Goal: Transaction & Acquisition: Purchase product/service

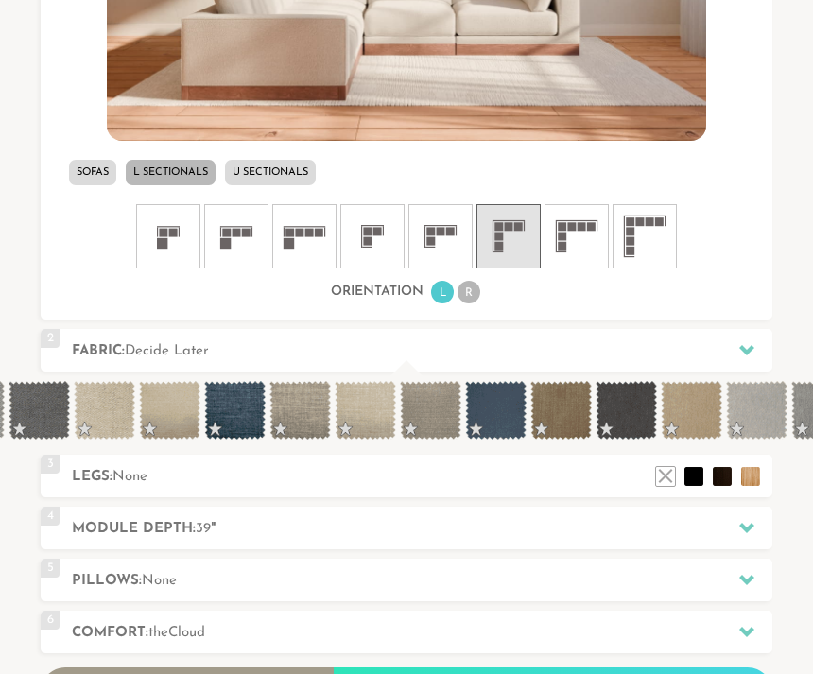
scroll to position [0, 1759]
click at [243, 406] on span at bounding box center [233, 410] width 61 height 59
click at [504, 407] on span at bounding box center [494, 410] width 61 height 59
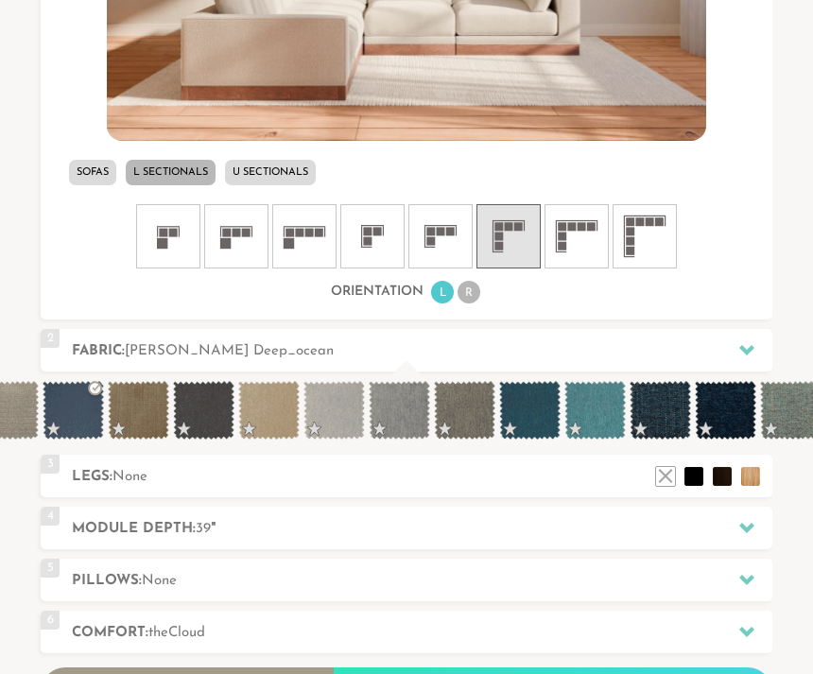
click at [736, 291] on div "Orientation L R" at bounding box center [406, 293] width 731 height 26
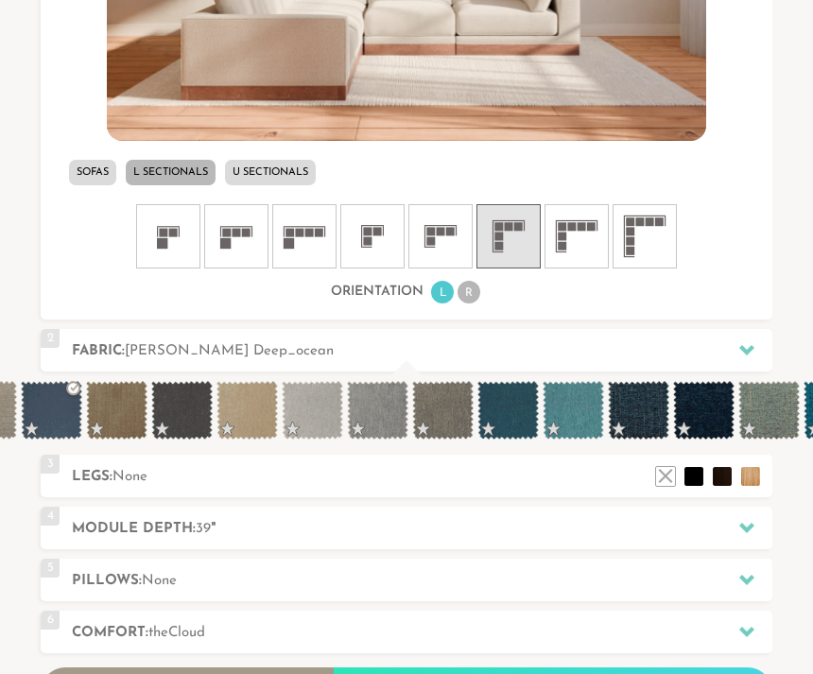
scroll to position [0, 2203]
click at [505, 411] on span at bounding box center [506, 410] width 61 height 59
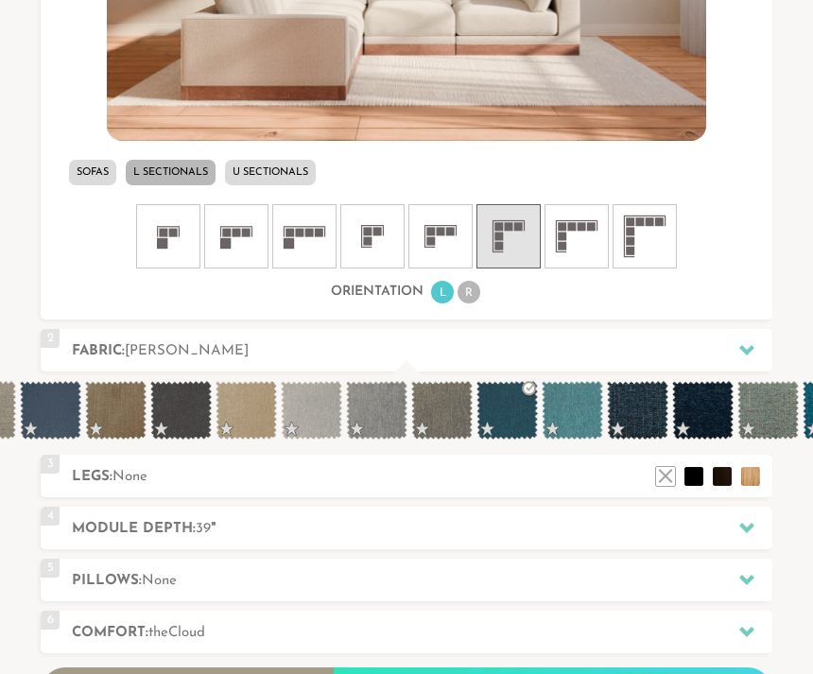
click at [580, 415] on span at bounding box center [571, 410] width 61 height 59
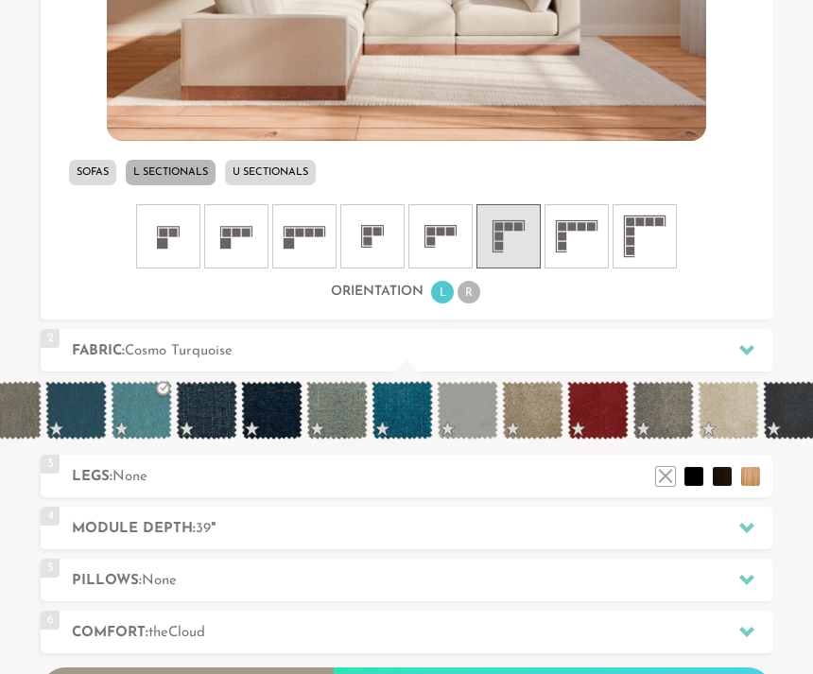
click at [730, 295] on div "Orientation L R" at bounding box center [406, 293] width 731 height 26
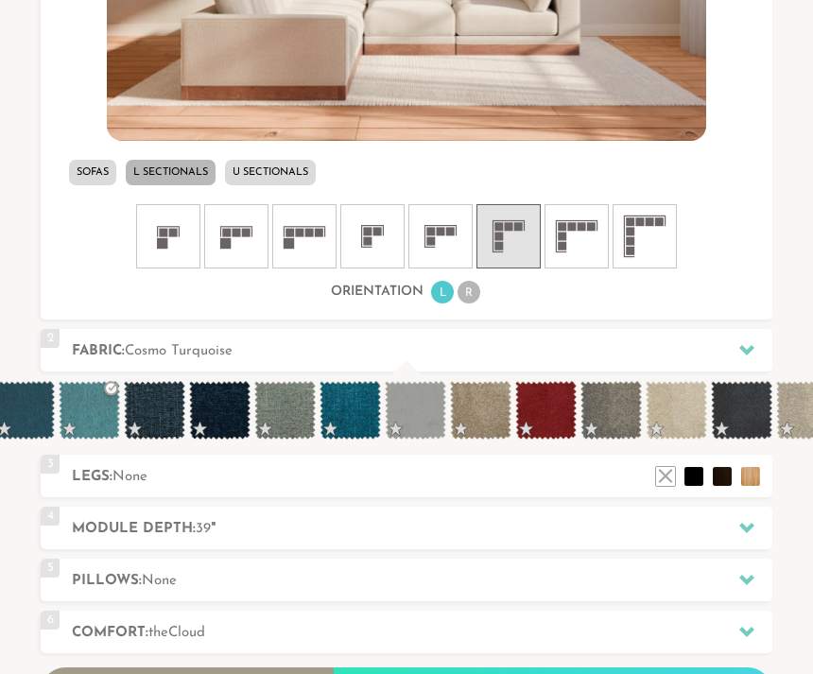
scroll to position [0, 2688]
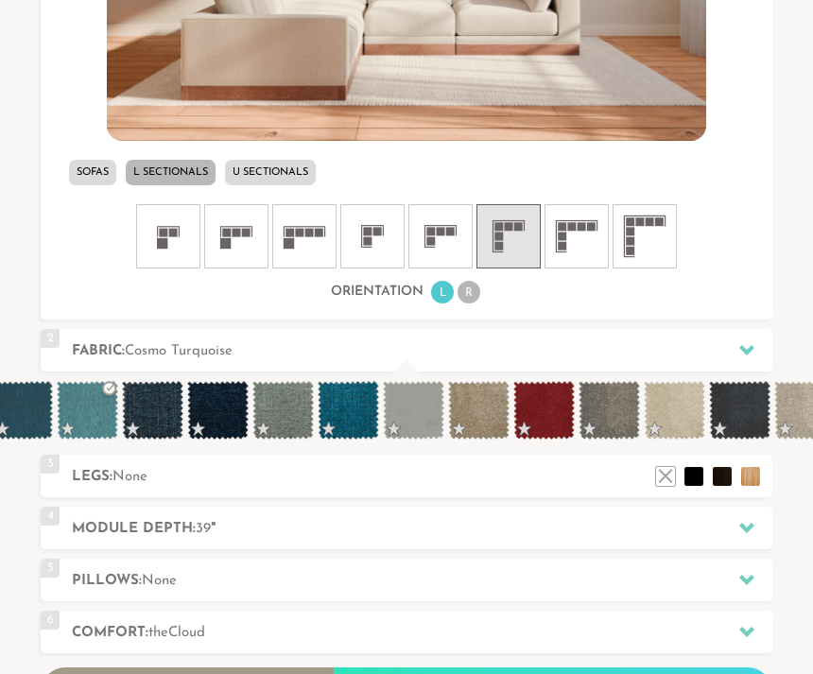
click at [348, 404] on span at bounding box center [348, 410] width 61 height 59
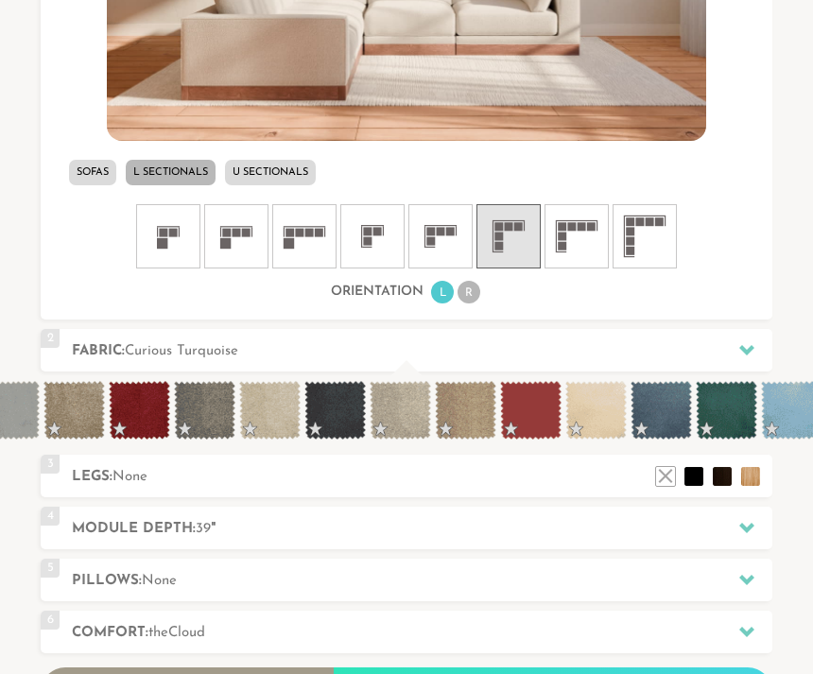
scroll to position [0, 3094]
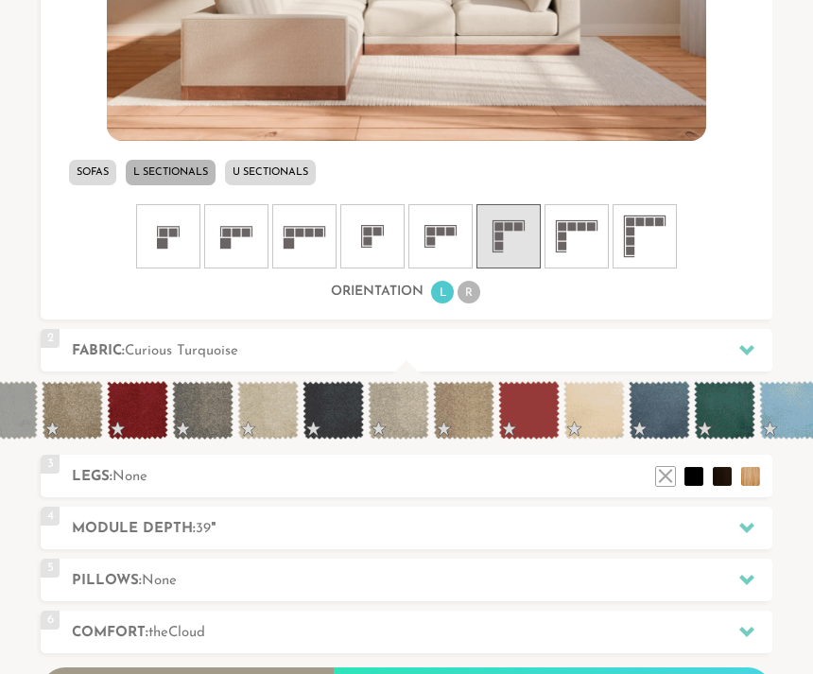
click at [666, 404] on span at bounding box center [658, 410] width 61 height 59
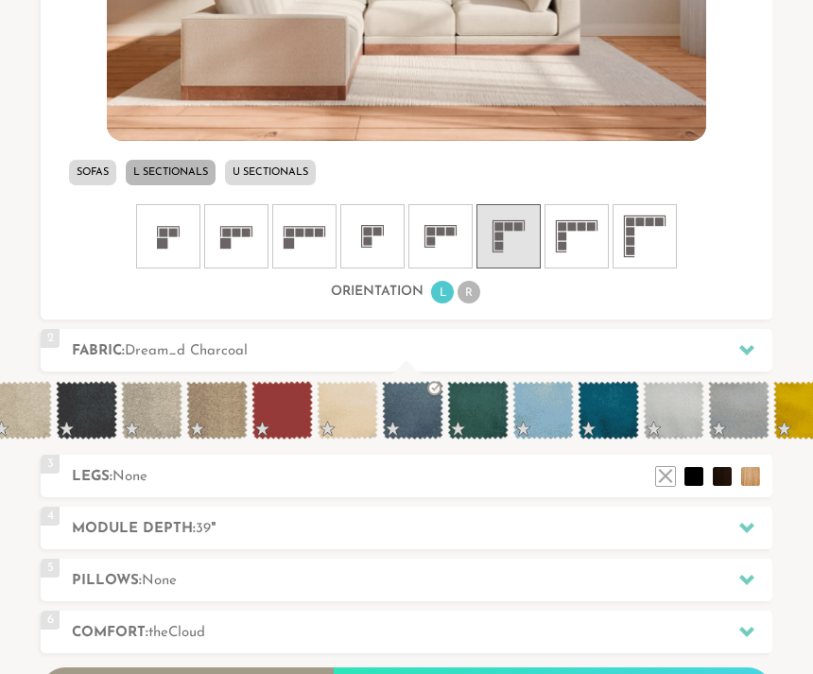
click at [746, 347] on icon at bounding box center [746, 349] width 15 height 15
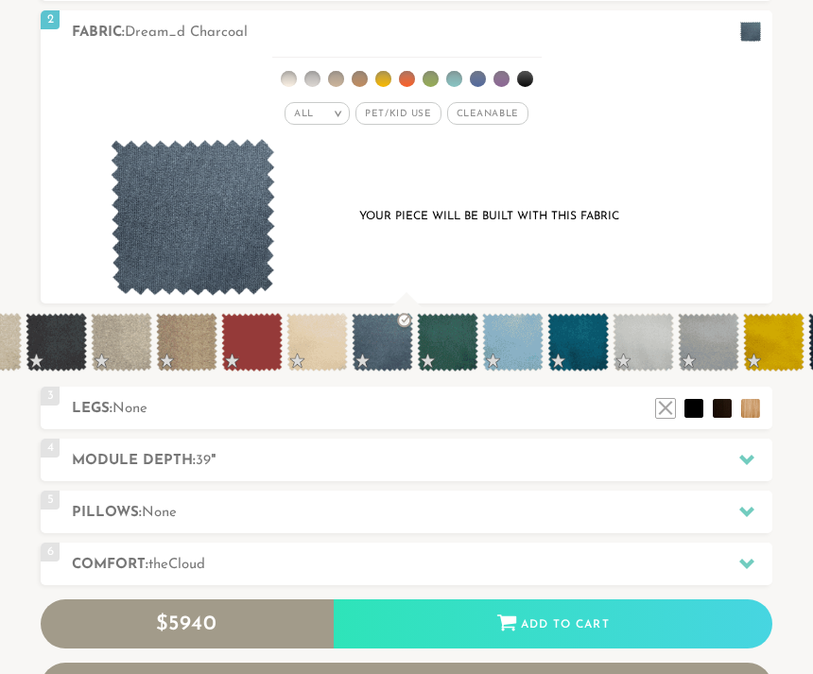
scroll to position [684, 0]
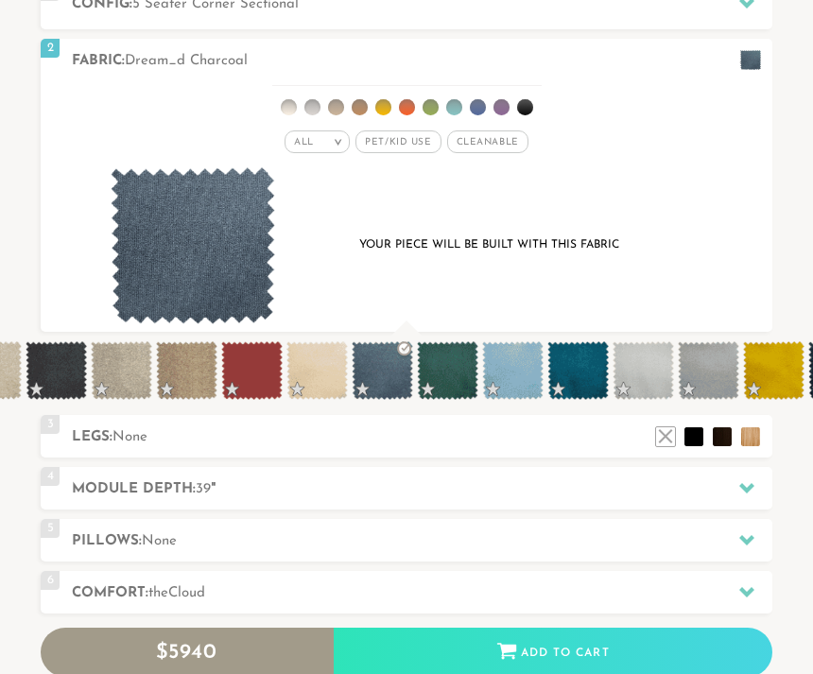
click at [578, 368] on span at bounding box center [577, 370] width 61 height 59
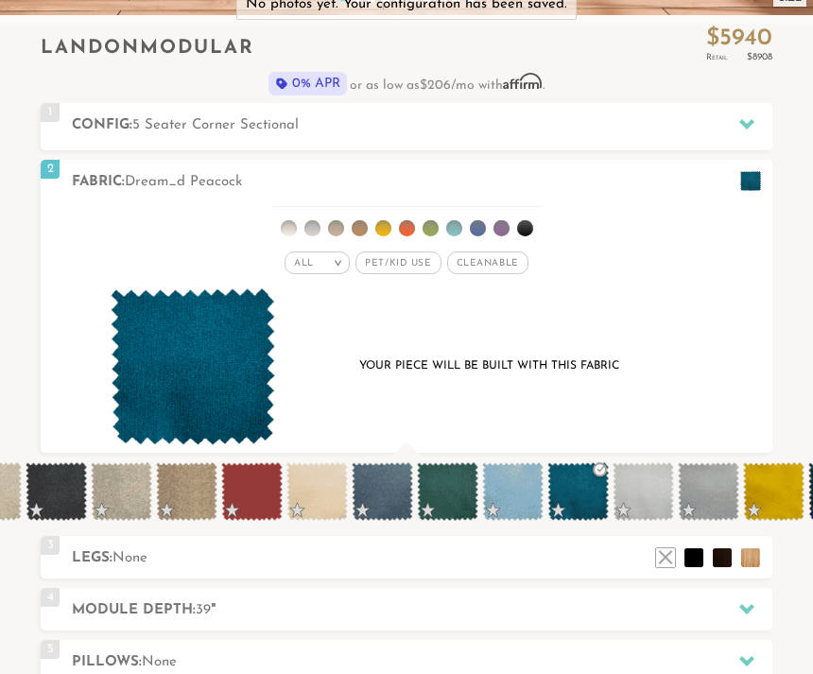
scroll to position [513, 0]
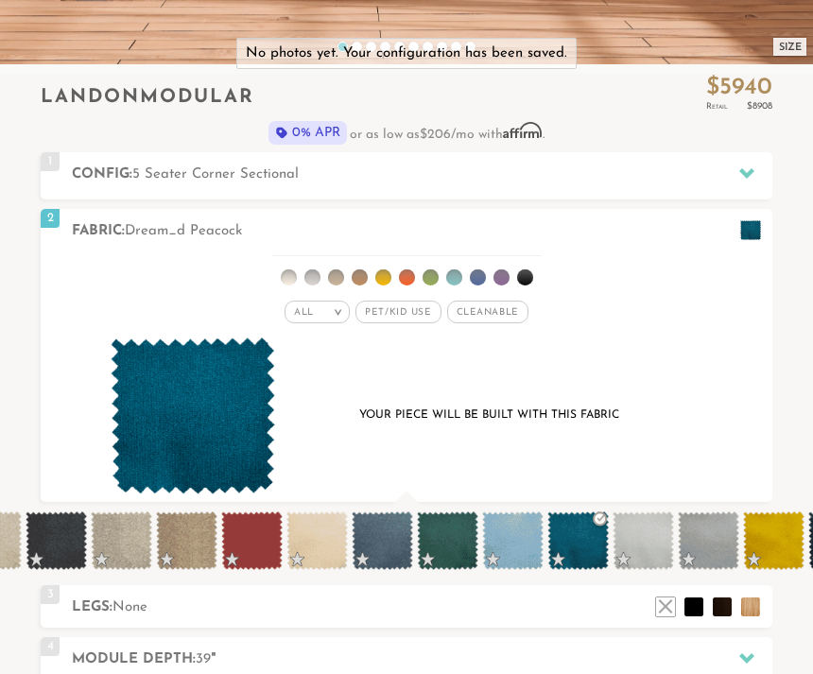
click at [574, 537] on span at bounding box center [577, 541] width 61 height 59
click at [712, 306] on div "All > All Tier Family Popular Durable Luxury Pet/Kid Use x Cleanable x Popular …" at bounding box center [406, 312] width 731 height 27
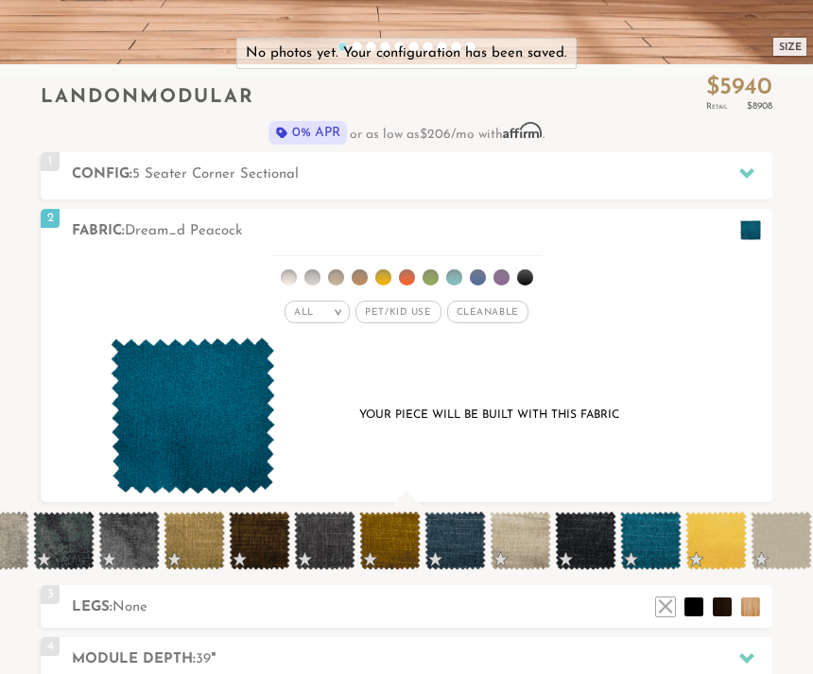
click at [754, 367] on div "All > All Tier x x" at bounding box center [406, 376] width 731 height 251
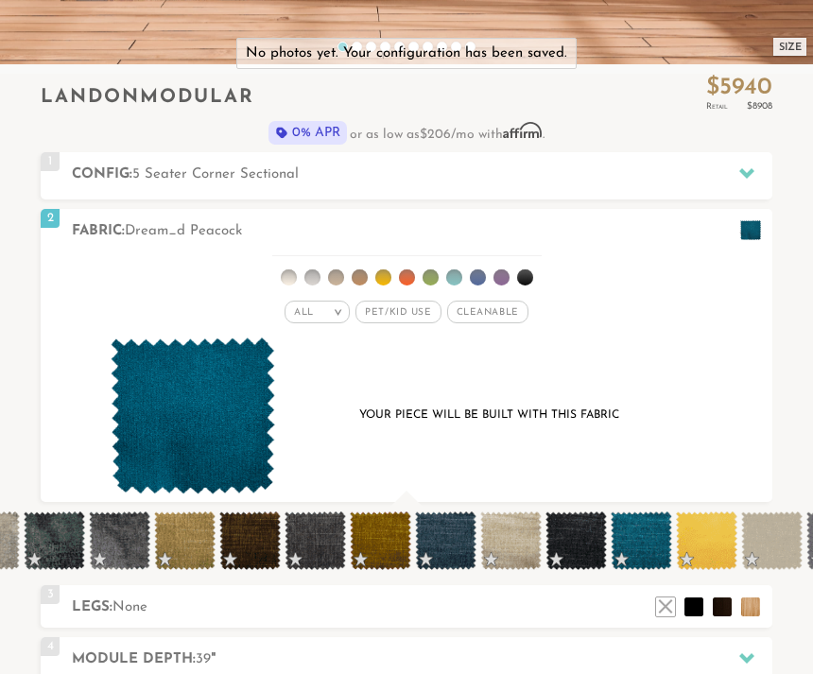
scroll to position [0, 5069]
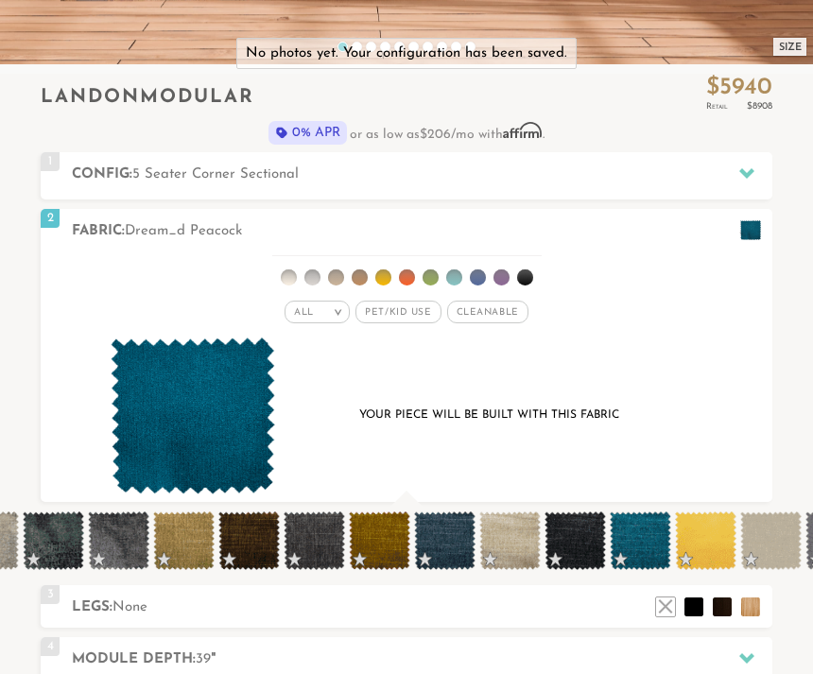
click at [644, 549] on span at bounding box center [640, 540] width 61 height 59
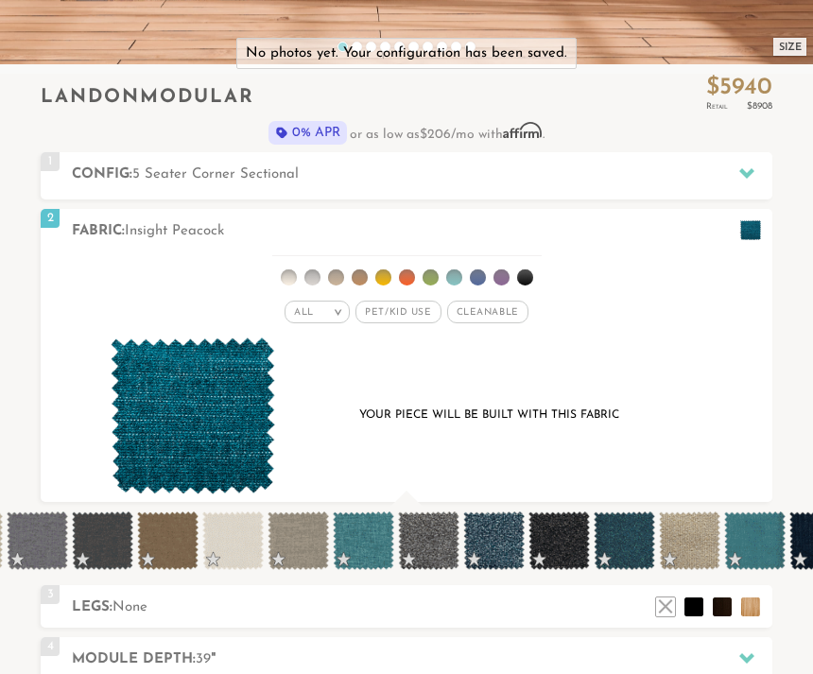
scroll to position [0, 5867]
click at [617, 545] on span at bounding box center [623, 540] width 61 height 59
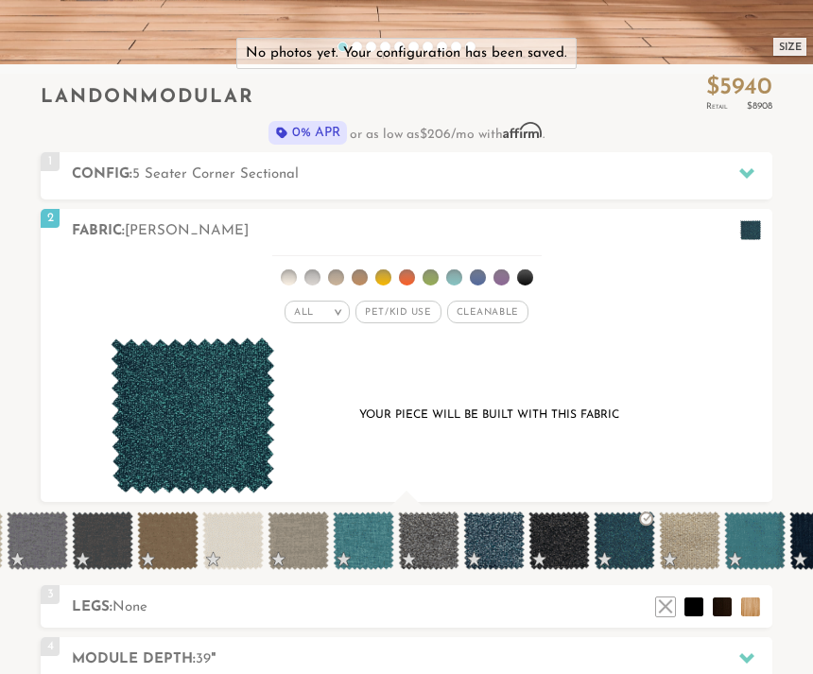
scroll to position [18406, 813]
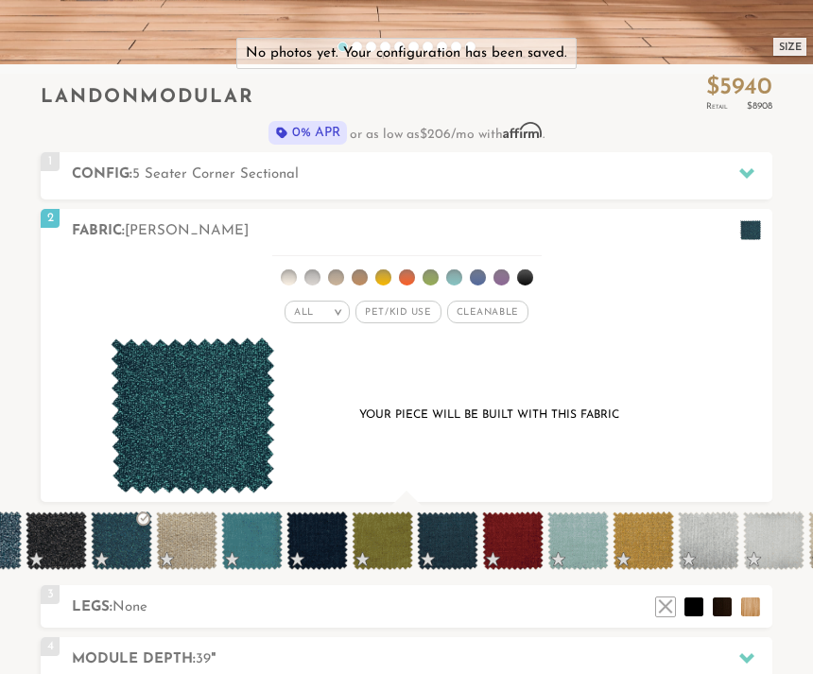
click at [761, 414] on div "All > All Tier x x" at bounding box center [406, 376] width 731 height 251
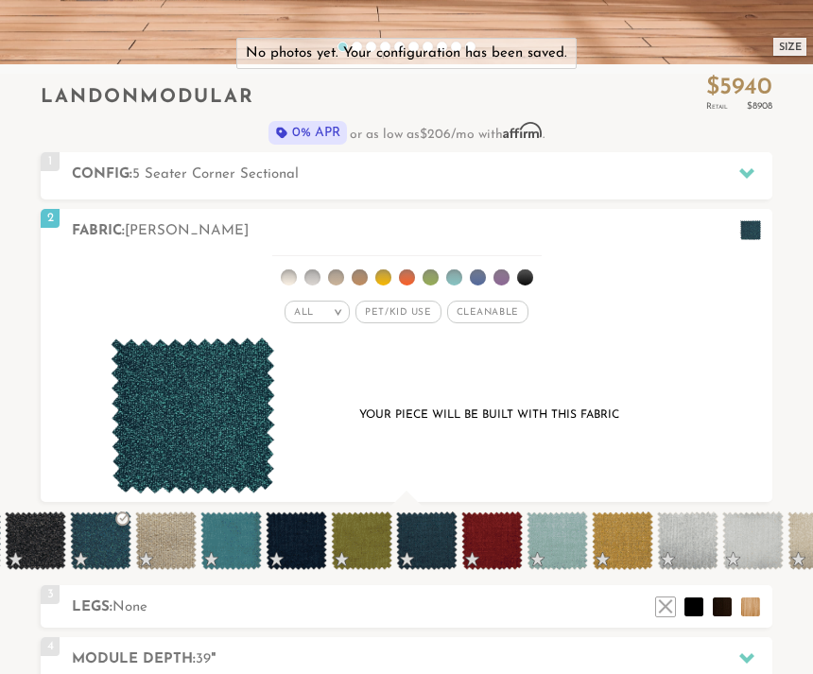
scroll to position [0, 6392]
click at [427, 538] on span at bounding box center [425, 540] width 61 height 59
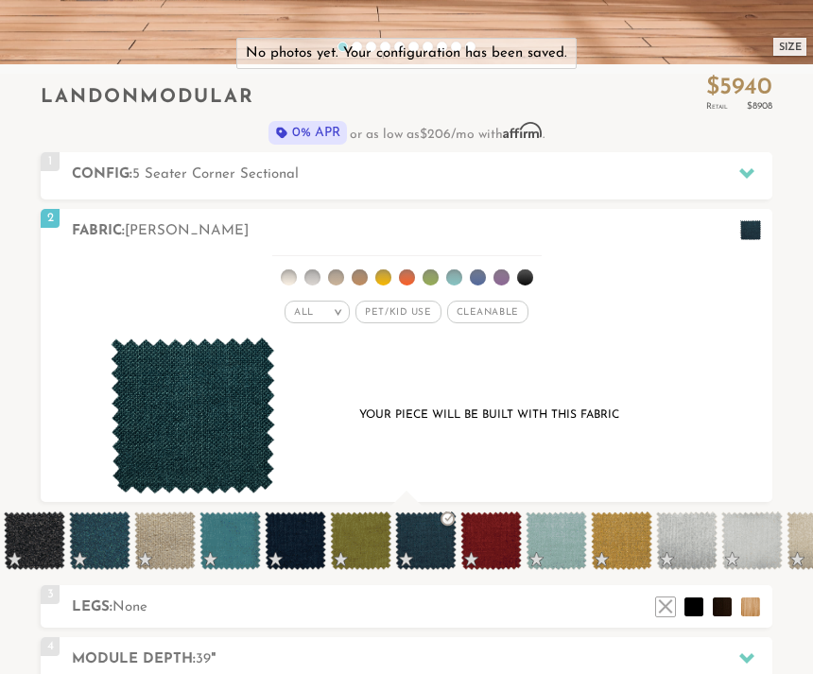
scroll to position [1, 1]
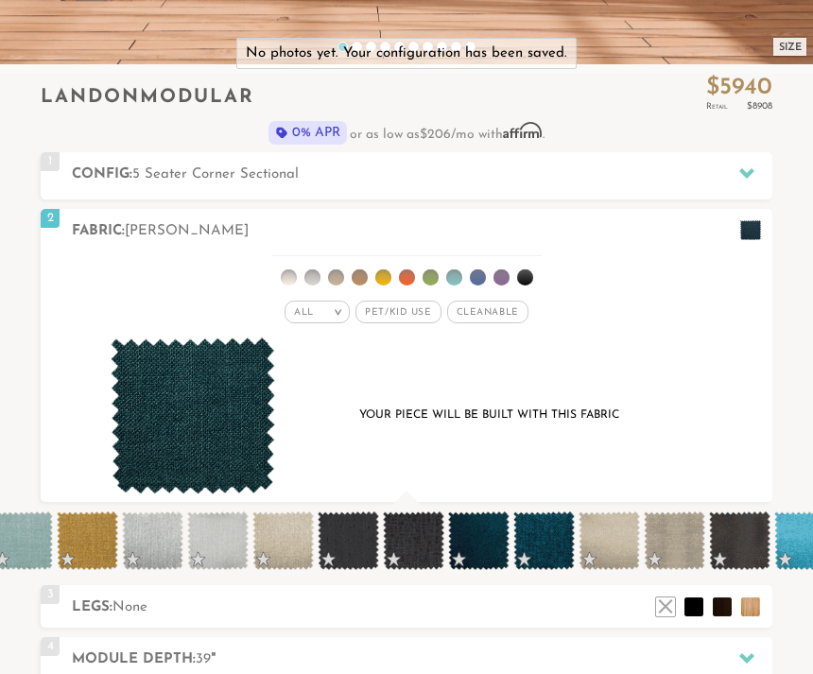
click at [734, 391] on div "Your piece will be built with this fabric" at bounding box center [406, 416] width 659 height 158
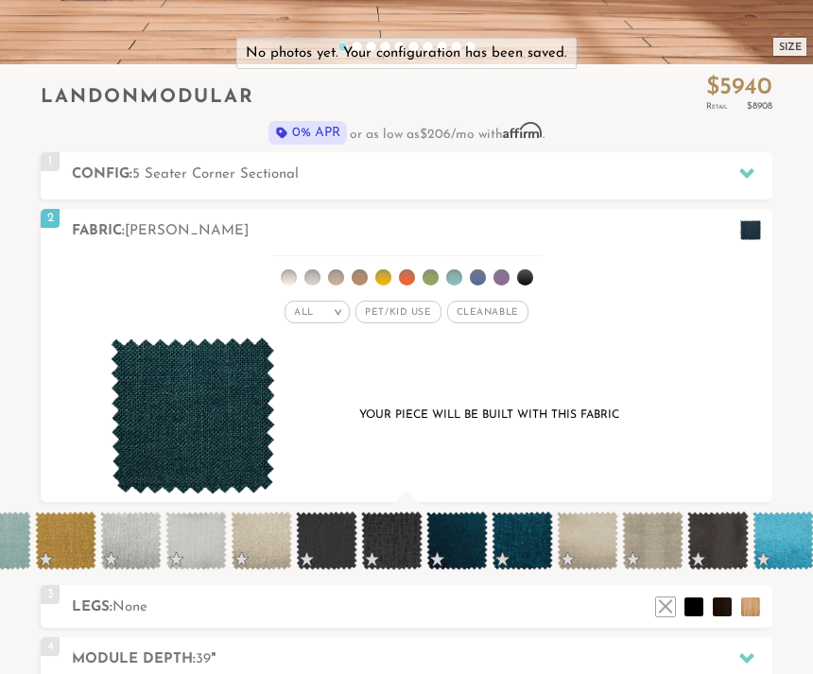
scroll to position [0, 6951]
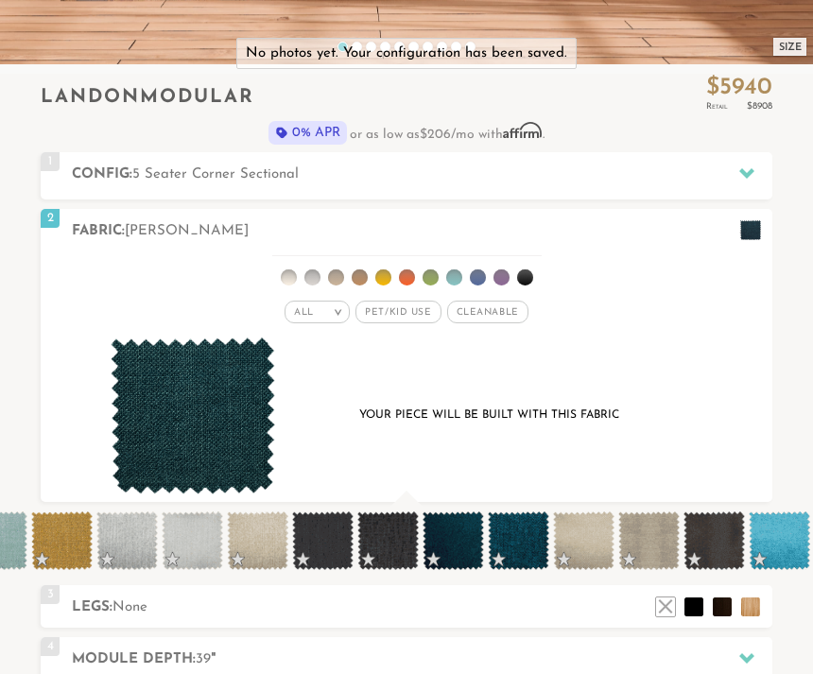
click at [522, 542] on span at bounding box center [518, 540] width 61 height 59
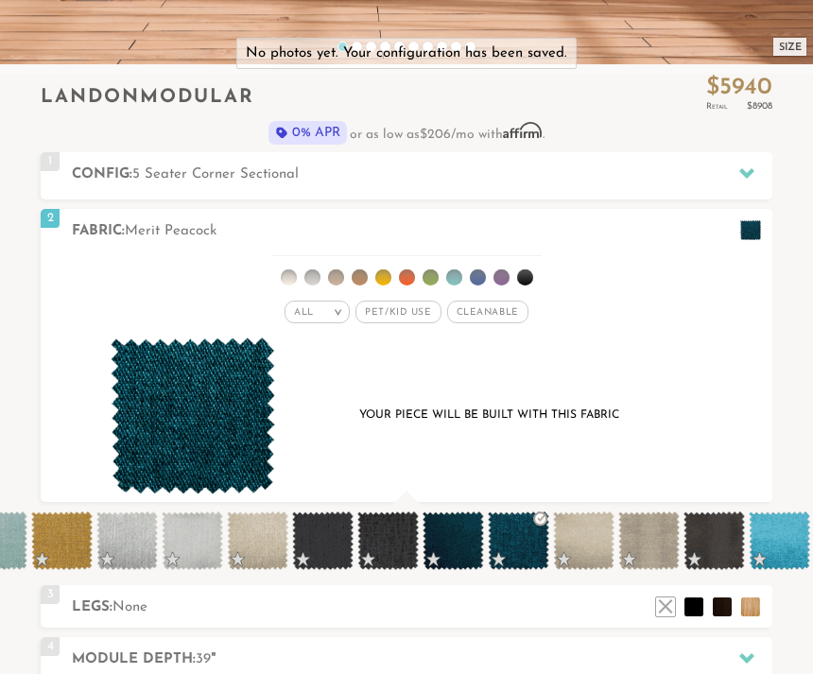
click at [520, 542] on span at bounding box center [518, 540] width 61 height 59
click at [460, 542] on span at bounding box center [452, 540] width 61 height 59
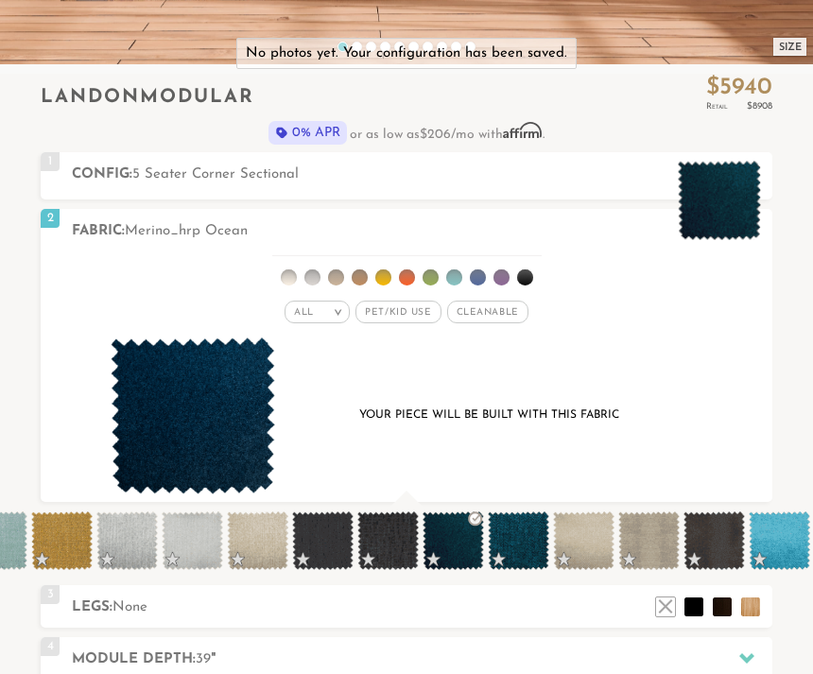
scroll to position [1, 1]
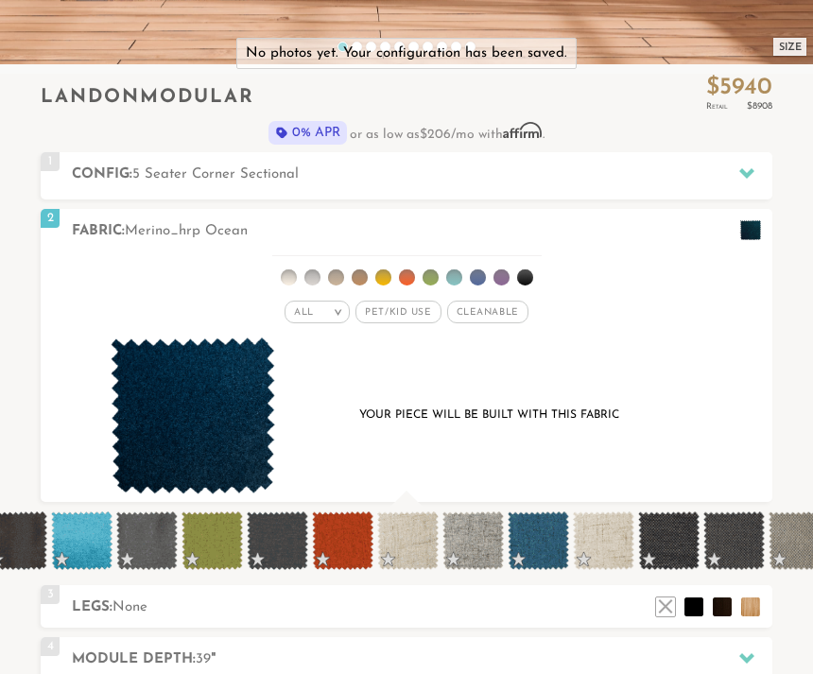
click at [747, 378] on div "All > All Tier x x" at bounding box center [406, 376] width 731 height 251
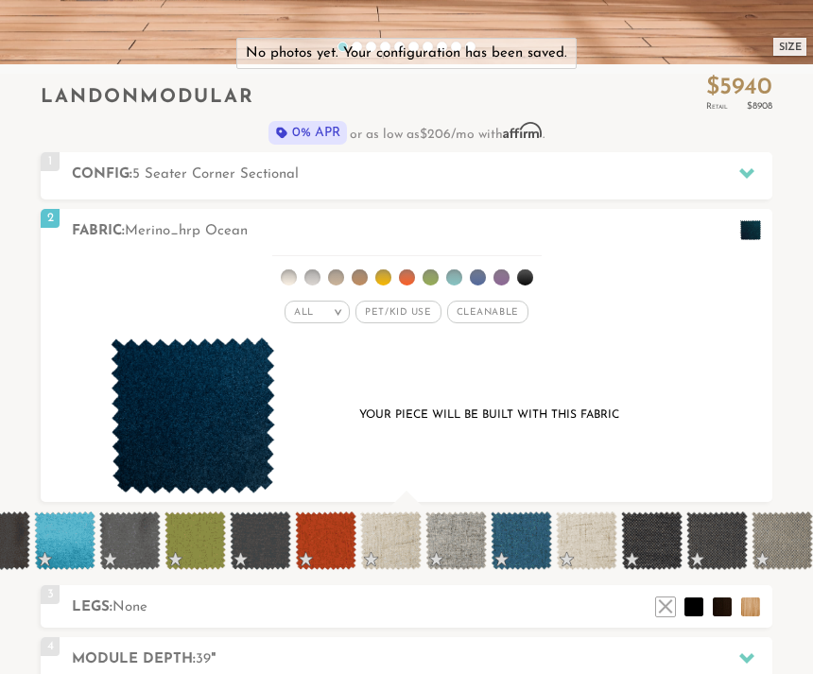
scroll to position [0, 7667]
click at [721, 544] on span at bounding box center [715, 540] width 61 height 59
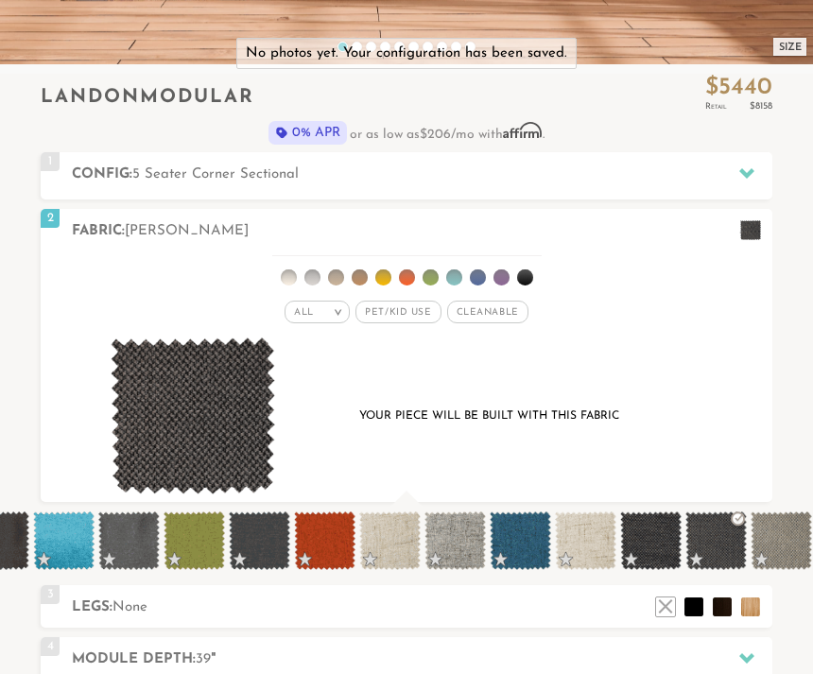
scroll to position [18406, 813]
click at [534, 535] on span at bounding box center [519, 540] width 61 height 59
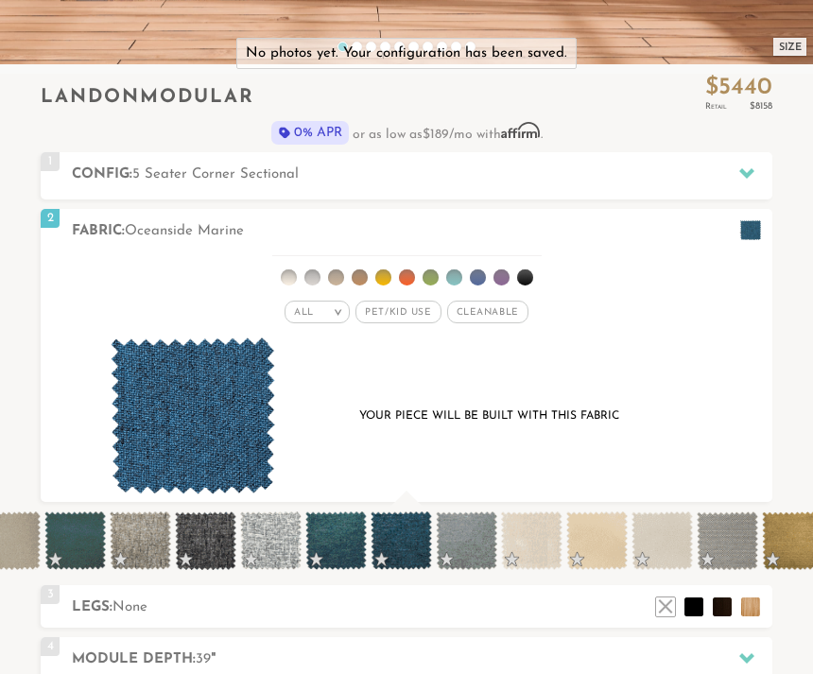
scroll to position [0, 9352]
click at [507, 425] on div "Your piece will be built with this fabric" at bounding box center [489, 417] width 362 height 26
click at [408, 529] on span at bounding box center [399, 540] width 61 height 59
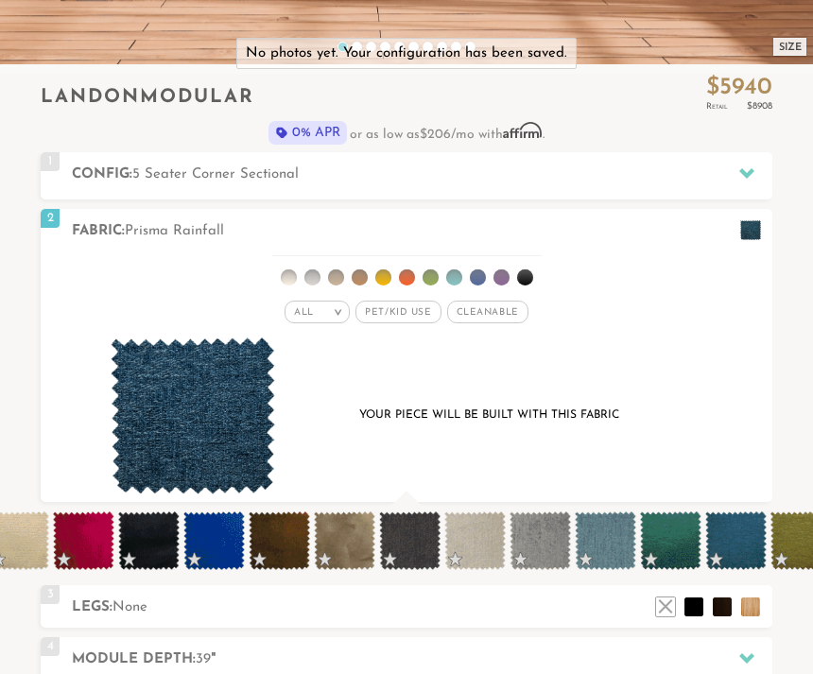
scroll to position [0, 10517]
click at [733, 543] on span at bounding box center [734, 540] width 61 height 59
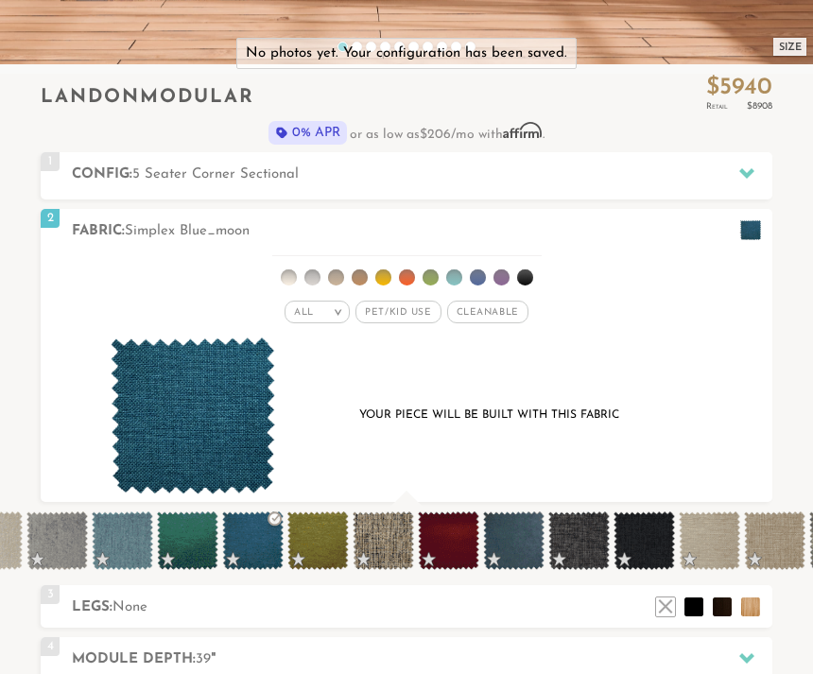
click at [755, 423] on div "All > All Tier x x" at bounding box center [406, 376] width 731 height 251
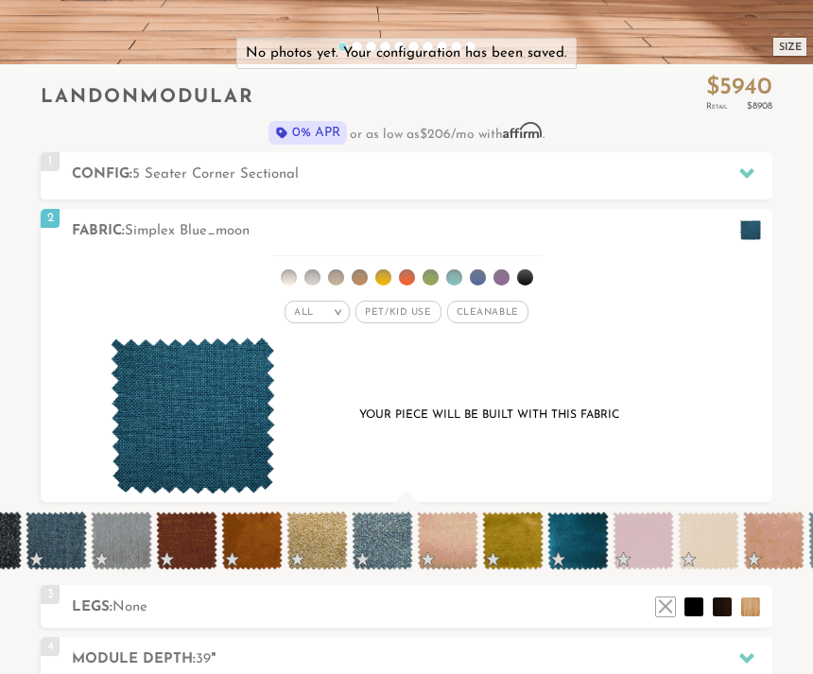
click at [743, 396] on div "All > All Tier x x" at bounding box center [406, 376] width 731 height 251
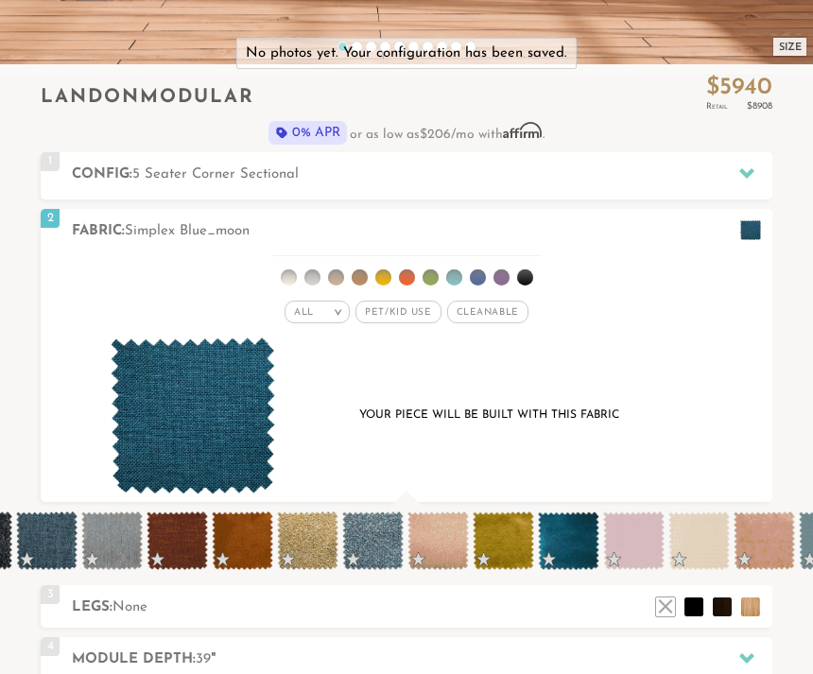
click at [742, 395] on div "All > All Tier x x" at bounding box center [406, 376] width 731 height 251
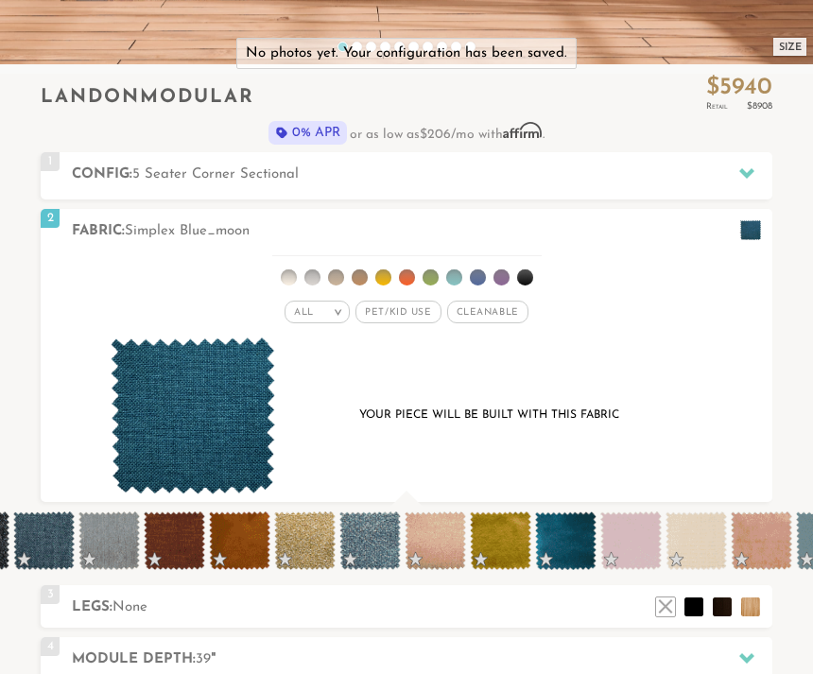
scroll to position [0, 12644]
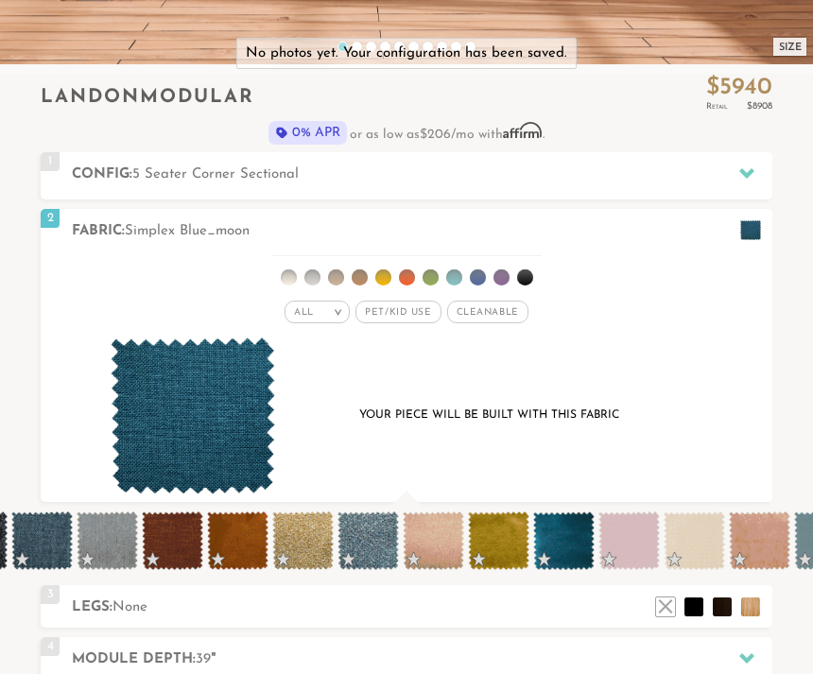
click at [558, 535] on span at bounding box center [563, 540] width 61 height 59
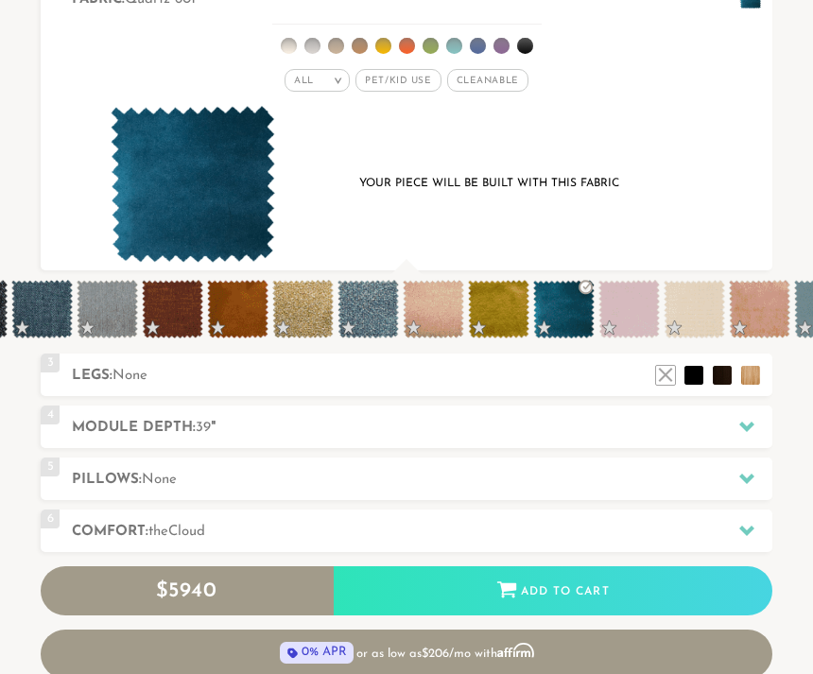
scroll to position [756, 0]
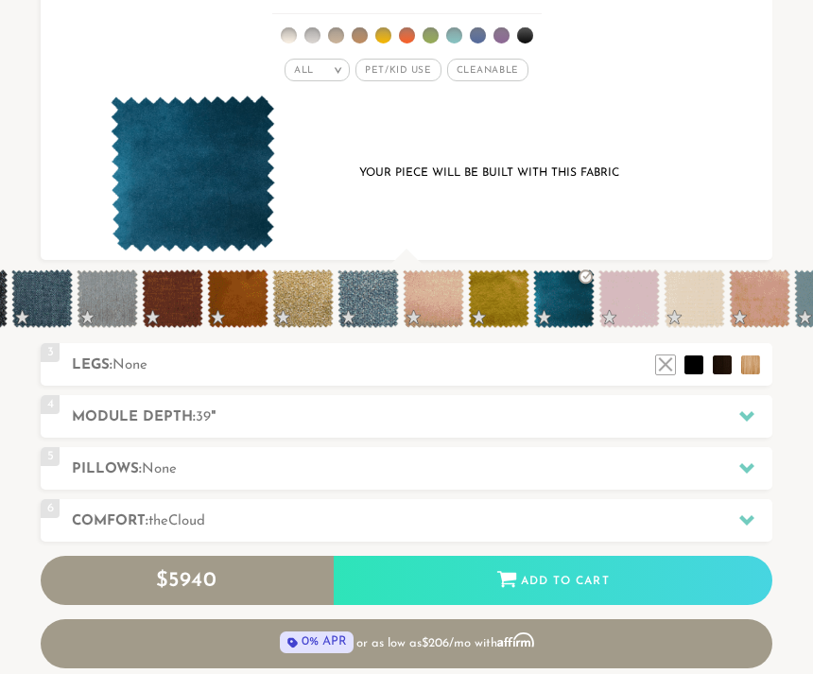
click at [750, 411] on icon at bounding box center [746, 415] width 15 height 15
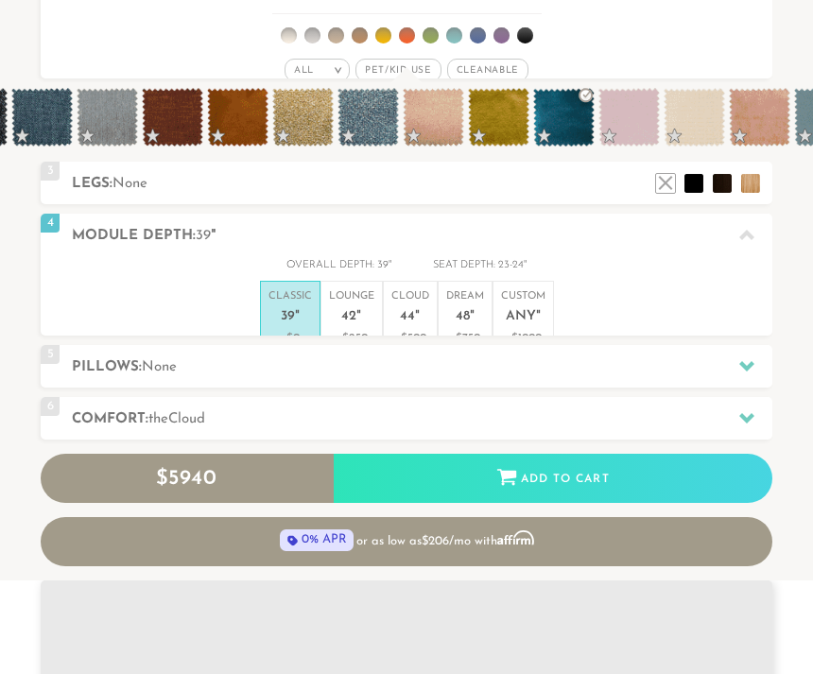
scroll to position [18264, 813]
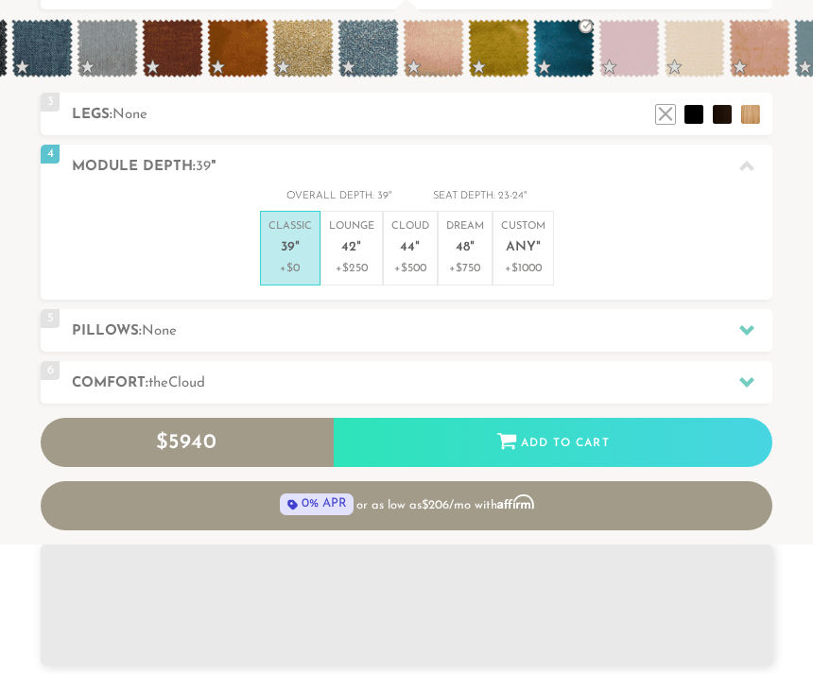
click at [363, 244] on p "Lounge 42 "" at bounding box center [351, 239] width 45 height 41
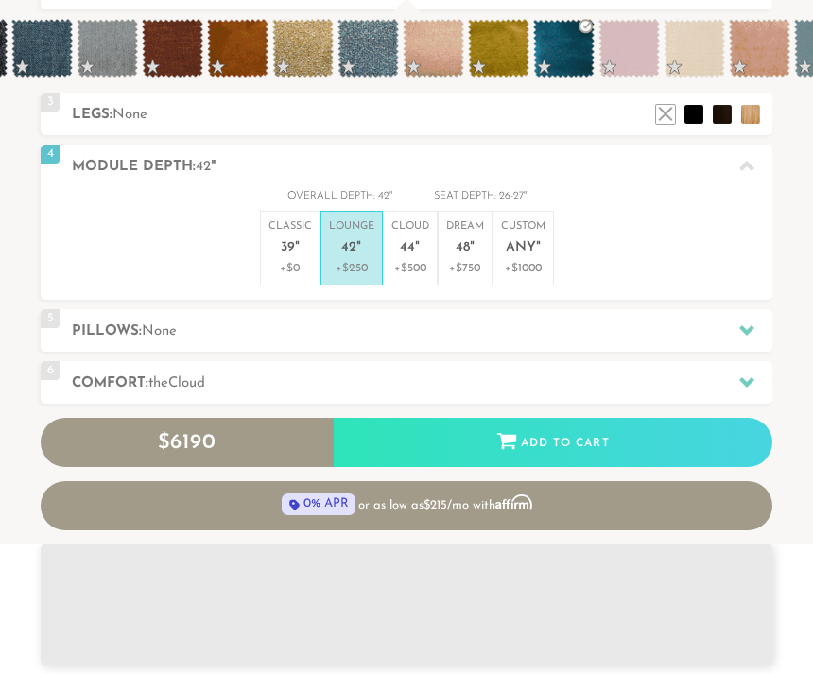
click at [749, 377] on icon at bounding box center [746, 382] width 15 height 10
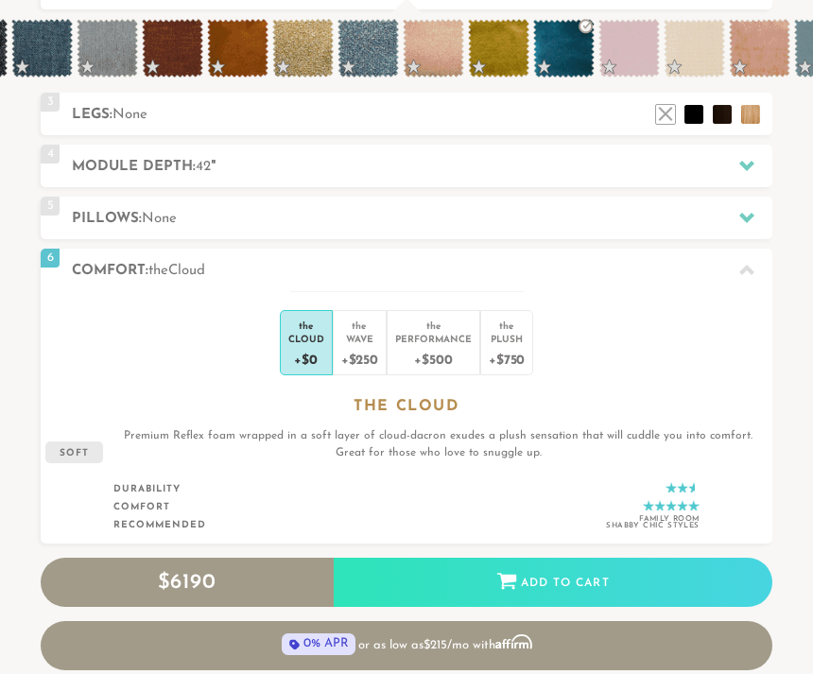
scroll to position [1, 1]
click at [371, 343] on div "Wave" at bounding box center [359, 338] width 37 height 13
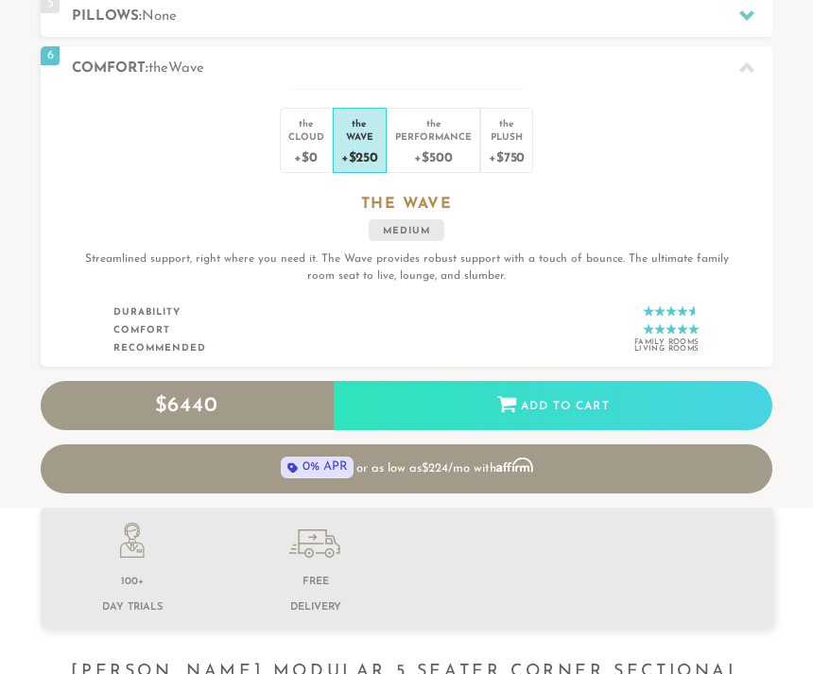
scroll to position [958, 0]
click at [608, 404] on div "Add to Cart" at bounding box center [553, 406] width 438 height 51
